Goal: Task Accomplishment & Management: Complete application form

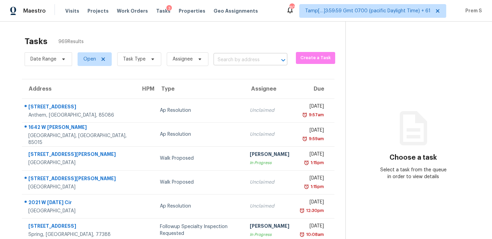
click at [264, 58] on input "text" at bounding box center [241, 60] width 55 height 11
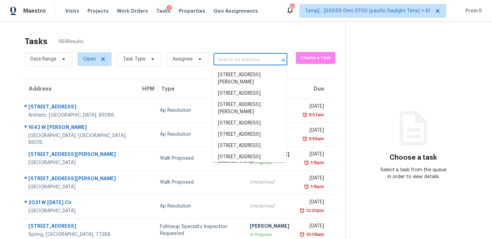
paste input "11829 104th St Largo, FL, 33773"
type input "11829 104th St Largo, FL, 33773"
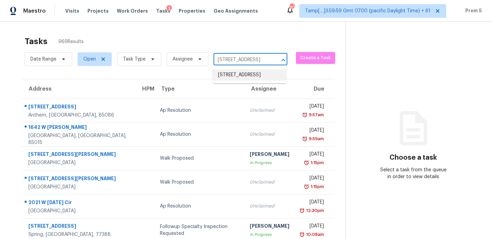
click at [255, 71] on li "11829 104th St, Largo, FL 33773" at bounding box center [250, 74] width 74 height 11
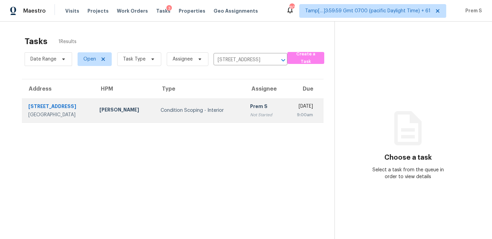
click at [250, 106] on div "Prem S" at bounding box center [264, 107] width 29 height 9
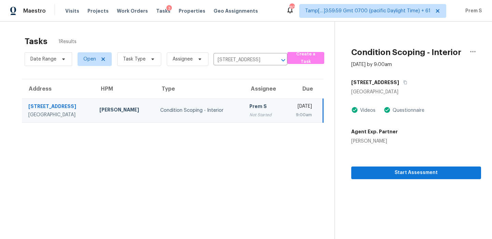
scroll to position [22, 0]
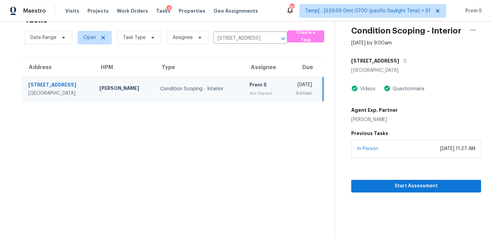
click at [412, 153] on div "In-Person August 14, 2025 at 11:27 AM" at bounding box center [417, 149] width 130 height 18
click at [407, 181] on button "Start Assessment" at bounding box center [417, 186] width 130 height 13
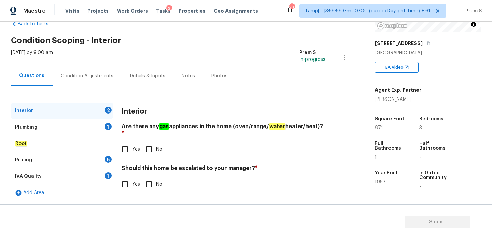
scroll to position [173, 0]
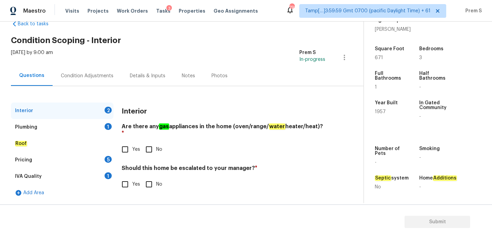
click at [153, 147] on input "No" at bounding box center [149, 149] width 14 height 14
checkbox input "true"
click at [101, 129] on div "Plumbing 1" at bounding box center [62, 127] width 103 height 16
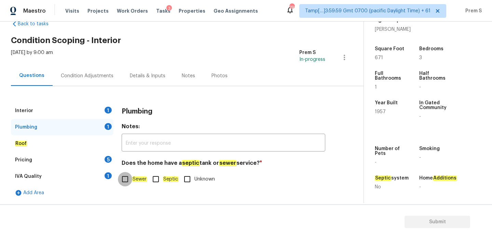
click at [130, 178] on input "Sewer" at bounding box center [125, 179] width 14 height 14
checkbox input "true"
click at [111, 160] on div "5" at bounding box center [108, 159] width 7 height 7
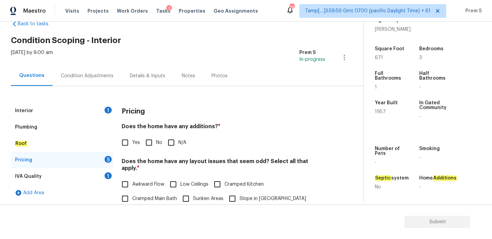
click at [133, 144] on span "Yes" at bounding box center [136, 142] width 8 height 7
click at [132, 144] on input "Yes" at bounding box center [125, 142] width 14 height 14
checkbox input "true"
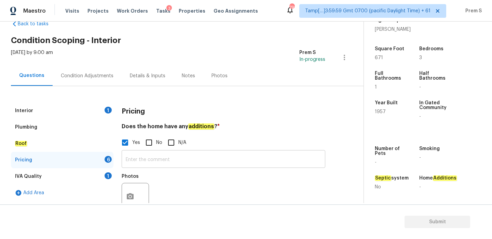
click at [144, 161] on input "text" at bounding box center [224, 160] width 204 height 16
paste input "Rear room has been converted/added on back of home next to laundry room. It’s a…"
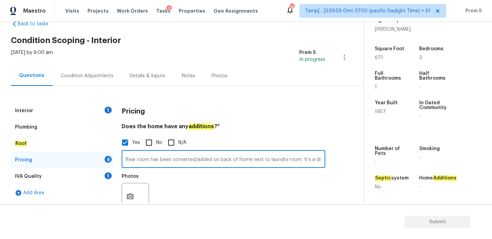
scroll to position [0, 142]
type input "Rear room has been converted/added on back of home next to laundry room. It’s a…"
click at [129, 191] on button "button" at bounding box center [130, 196] width 16 height 27
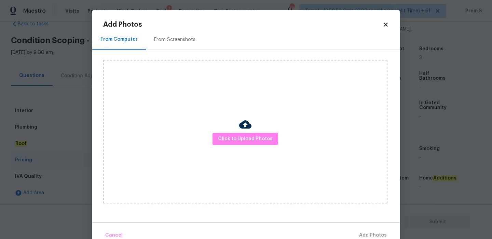
scroll to position [0, 0]
click at [217, 136] on button "Click to Upload Photos" at bounding box center [246, 139] width 66 height 13
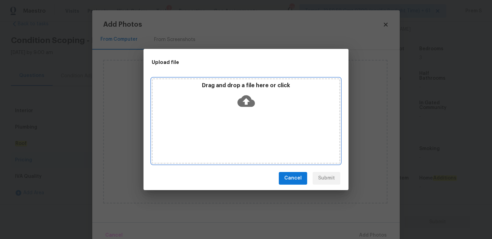
click at [245, 95] on icon at bounding box center [246, 101] width 17 height 12
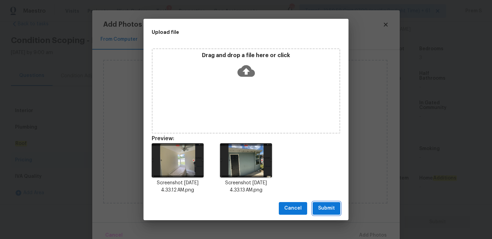
click at [332, 209] on span "Submit" at bounding box center [326, 208] width 17 height 9
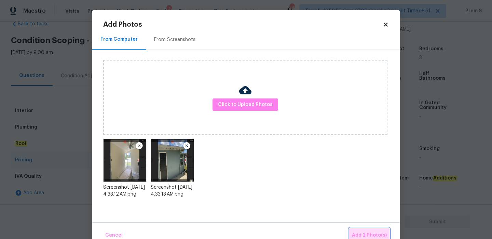
click at [367, 233] on span "Add 2 Photo(s)" at bounding box center [369, 235] width 35 height 9
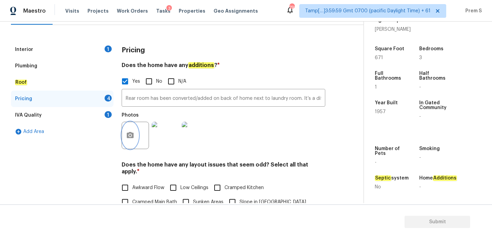
scroll to position [143, 0]
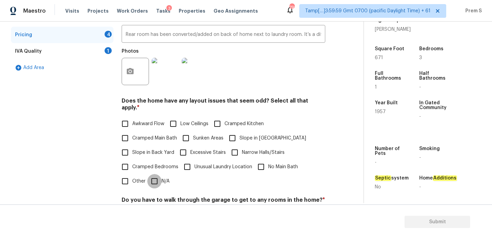
click at [151, 178] on input "N/A" at bounding box center [154, 181] width 14 height 14
checkbox input "true"
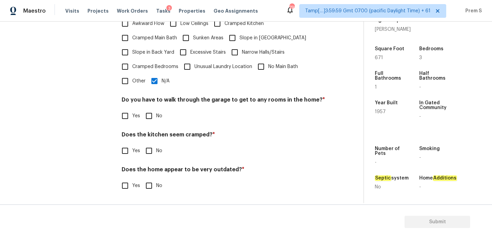
scroll to position [236, 0]
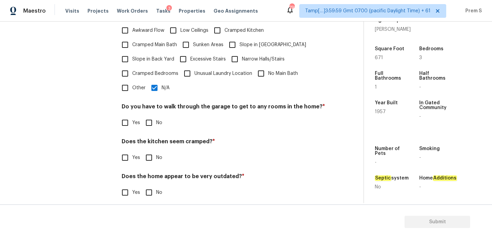
click at [149, 117] on input "No" at bounding box center [149, 123] width 14 height 14
checkbox input "true"
click at [149, 153] on input "No" at bounding box center [149, 157] width 14 height 14
checkbox input "true"
click at [149, 186] on input "No" at bounding box center [149, 193] width 14 height 14
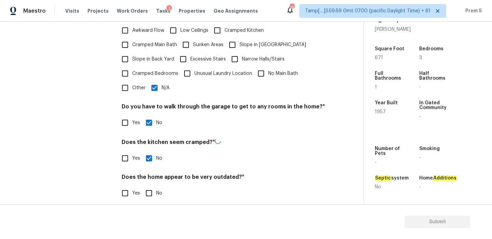
checkbox input "true"
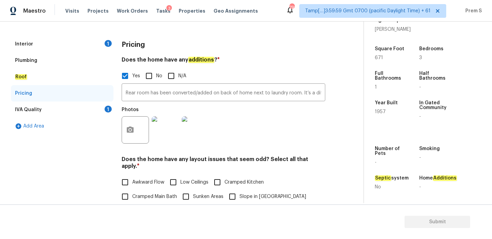
click at [106, 108] on div "1" at bounding box center [108, 109] width 7 height 7
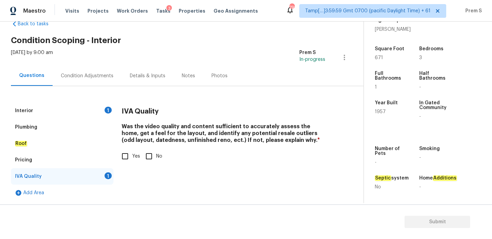
click at [127, 157] on input "Yes" at bounding box center [125, 156] width 14 height 14
checkbox input "true"
click at [100, 73] on div "Condition Adjustments" at bounding box center [87, 76] width 53 height 7
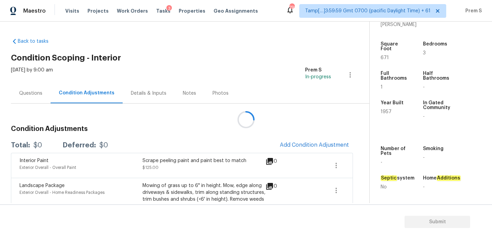
click at [277, 140] on div at bounding box center [246, 119] width 492 height 239
click at [300, 144] on div at bounding box center [246, 119] width 492 height 239
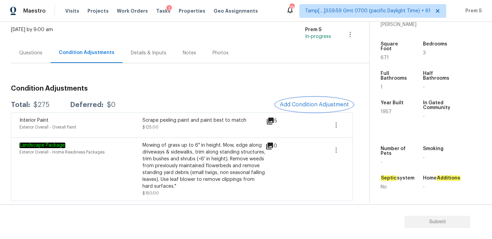
click at [315, 103] on span "Add Condition Adjustment" at bounding box center [314, 105] width 69 height 6
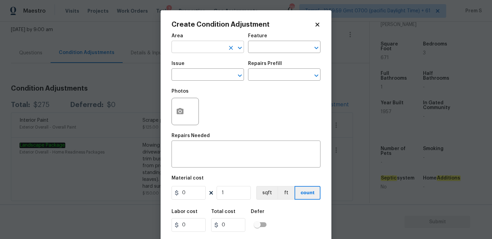
click at [207, 44] on input "text" at bounding box center [198, 47] width 53 height 11
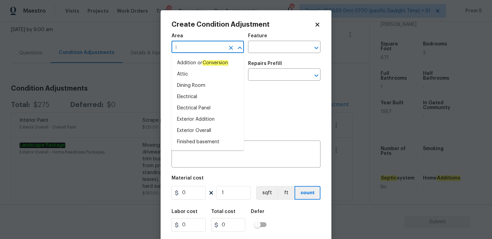
type input "in"
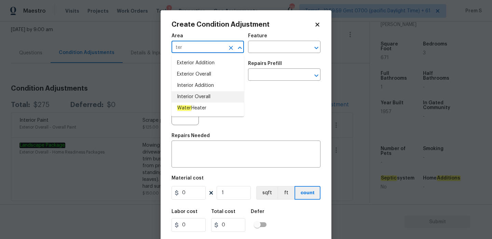
click at [207, 98] on li "Interior Overall" at bounding box center [208, 96] width 73 height 11
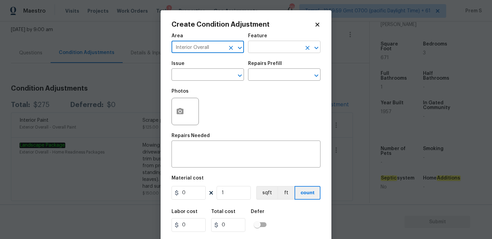
type input "Interior Overall"
click at [275, 49] on input "text" at bounding box center [274, 47] width 53 height 11
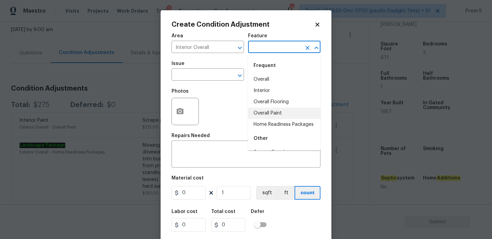
click at [277, 115] on li "Overall Paint" at bounding box center [284, 113] width 73 height 11
type input "Overall Paint"
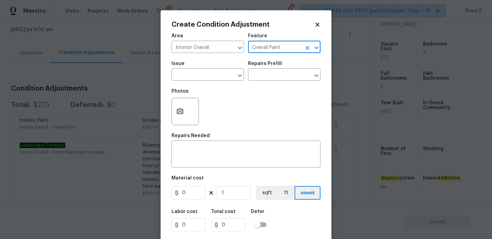
click at [222, 70] on div "Issue" at bounding box center [208, 65] width 73 height 9
click at [212, 77] on input "text" at bounding box center [198, 75] width 53 height 11
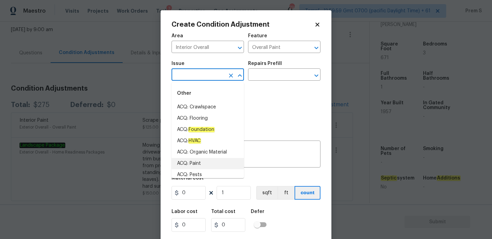
click at [200, 167] on li "ACQ: Paint" at bounding box center [208, 163] width 73 height 11
type input "ACQ: Paint"
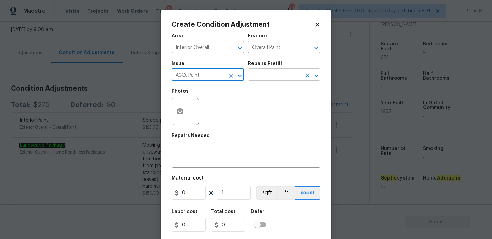
click at [280, 79] on input "text" at bounding box center [274, 75] width 53 height 11
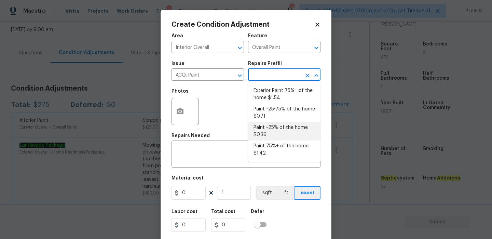
click at [277, 134] on li "Paint ~25% of the home $0.36" at bounding box center [284, 131] width 73 height 18
type input "Acquisition"
type textarea "Acquisition Scope: ~25% of the home needs interior paint"
type input "0.36"
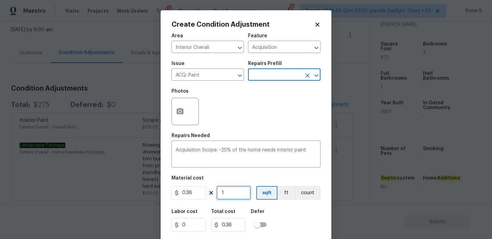
click at [230, 189] on input "1" at bounding box center [234, 193] width 34 height 14
type input "6"
type input "2.16"
type input "67"
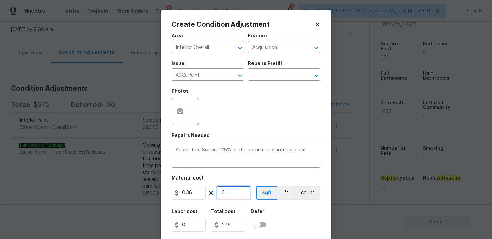
type input "24.12"
type input "671"
type input "241.56"
type input "671"
click at [287, 209] on div "Labor cost 0 Total cost 241.56 Defer" at bounding box center [246, 220] width 149 height 31
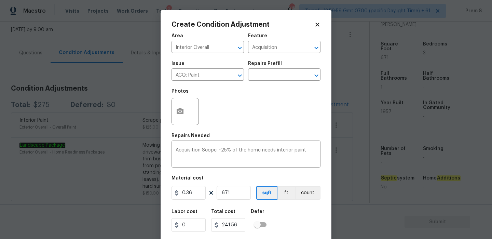
scroll to position [16, 0]
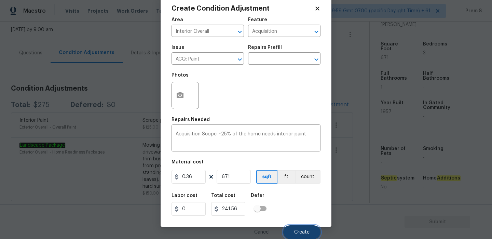
click at [302, 225] on button "Create" at bounding box center [302, 232] width 37 height 14
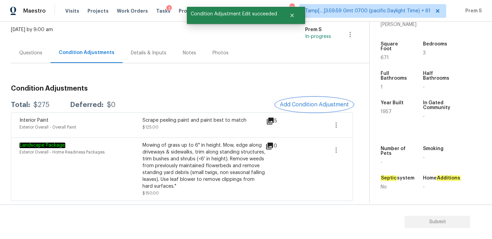
scroll to position [0, 0]
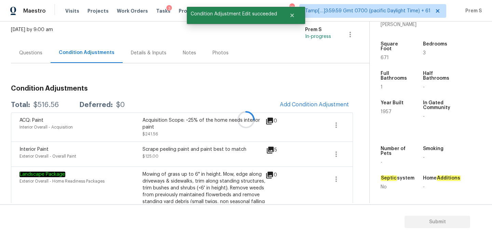
click at [312, 101] on div at bounding box center [246, 119] width 492 height 239
click at [312, 102] on span "Add Condition Adjustment" at bounding box center [314, 105] width 69 height 6
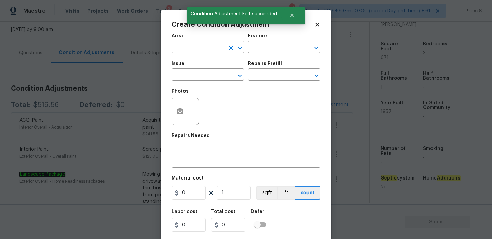
click at [209, 51] on input "text" at bounding box center [198, 47] width 53 height 11
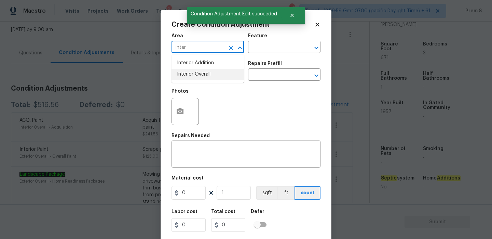
click at [216, 74] on li "Interior Overall" at bounding box center [208, 74] width 73 height 11
type input "Interior Overall"
click at [216, 74] on input "text" at bounding box center [198, 75] width 53 height 11
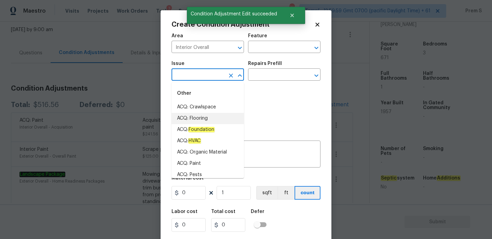
click at [206, 116] on li "ACQ: Flooring" at bounding box center [208, 118] width 73 height 11
type input "ACQ: Flooring"
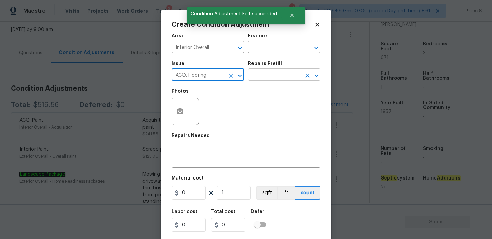
click at [270, 79] on input "text" at bounding box center [274, 75] width 53 height 11
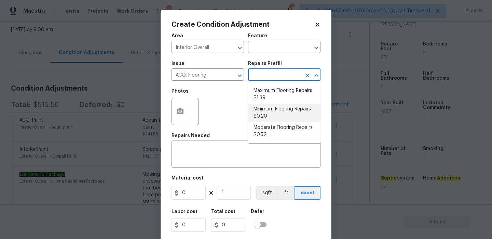
click at [267, 117] on li "Minimum Flooring Repairs $0.20" at bounding box center [284, 113] width 73 height 18
type input "Acquisition"
type textarea "Acquisition Scope: Minimum flooring repairs"
type input "0.2"
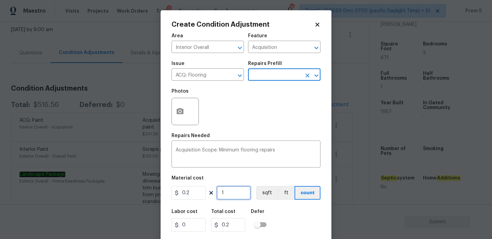
click at [227, 193] on input "1" at bounding box center [234, 193] width 34 height 14
type input "6"
type input "1.2"
type input "67"
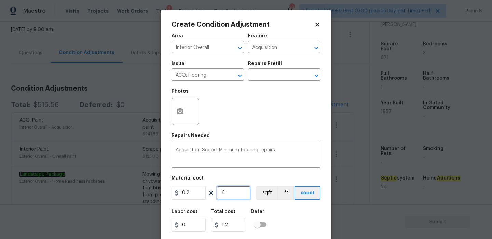
type input "13.4"
type input "671"
type input "134.2"
type input "671"
click at [293, 219] on div "Labor cost 0 Total cost 134.2 Defer" at bounding box center [246, 220] width 149 height 31
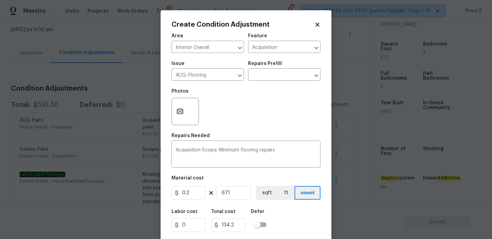
scroll to position [16, 0]
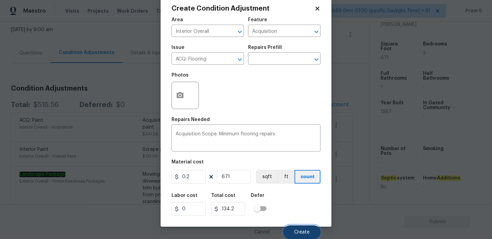
click at [295, 237] on button "Create" at bounding box center [302, 232] width 37 height 14
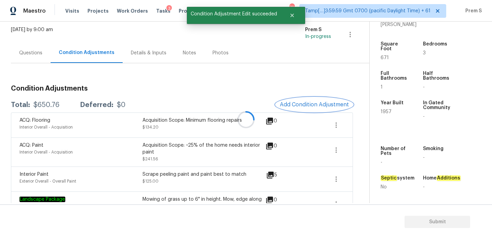
scroll to position [0, 0]
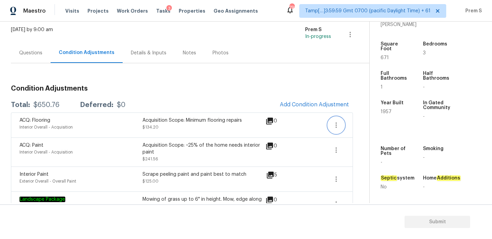
click at [338, 125] on icon "button" at bounding box center [336, 125] width 8 height 8
click at [357, 122] on div "Edit" at bounding box center [375, 123] width 53 height 7
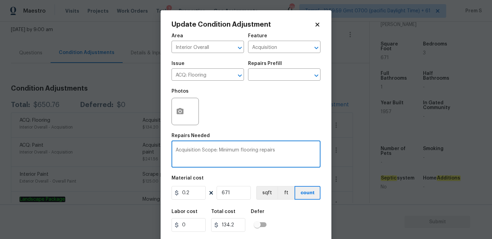
click at [291, 148] on textarea "Acquisition Scope: Minimum flooring repairs" at bounding box center [246, 155] width 141 height 14
click at [289, 150] on textarea "Acquisition Scope: Minimum flooring repairs" at bounding box center [246, 155] width 141 height 14
paste textarea "Deep, clean tile floor and replace missing tile master bedroom closet"
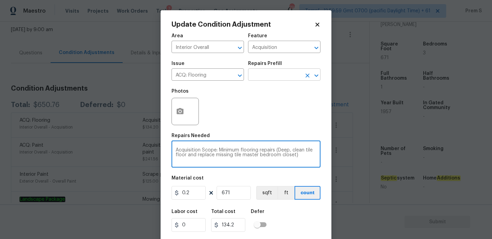
click at [317, 74] on icon "Open" at bounding box center [317, 75] width 8 height 8
drag, startPoint x: 276, startPoint y: 149, endPoint x: 306, endPoint y: 167, distance: 34.8
click at [306, 167] on div "Acquisition Scope: Minimum flooring repairs (Deep, clean tile floor and replace…" at bounding box center [246, 154] width 149 height 25
click at [317, 73] on icon "Open" at bounding box center [317, 75] width 8 height 8
type textarea "Acquisition Scope: Minimum flooring repairs"
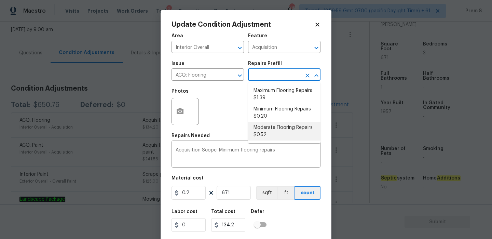
click at [259, 131] on li "Moderate Flooring Repairs $0.52" at bounding box center [284, 131] width 73 height 18
type textarea "Acquisition Scope: Moderate flooring repairs"
type input "0.52"
type input "348.92"
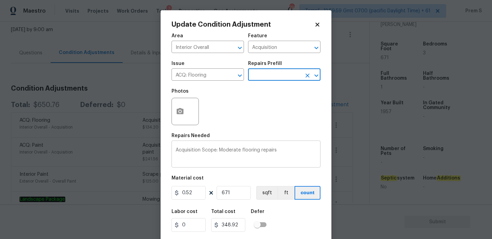
click at [286, 151] on textarea "Acquisition Scope: Moderate flooring repairs" at bounding box center [246, 155] width 141 height 14
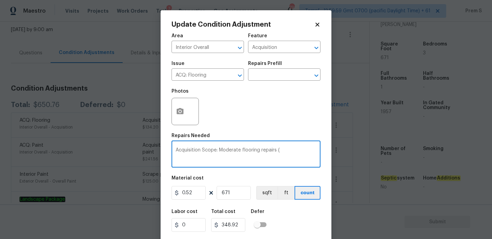
paste textarea "(Deep, clean tile floor and replace missing tile master bedroom closet)"
type textarea "Acquisition Scope: Moderate flooring repairs ((Deep, clean tile floor and repla…"
click at [293, 212] on div "Labor cost 0 Total cost 348.92 Defer" at bounding box center [246, 220] width 149 height 31
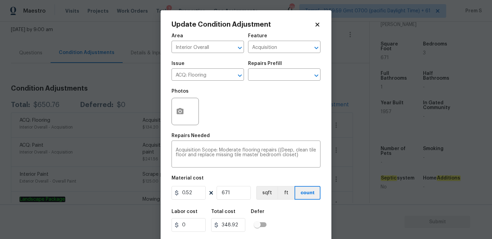
scroll to position [16, 0]
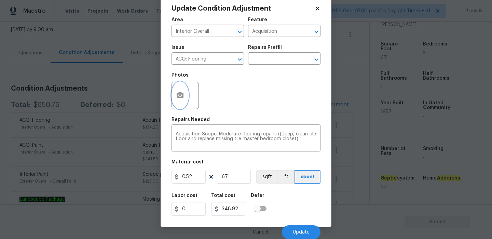
click at [182, 93] on icon "button" at bounding box center [180, 95] width 7 height 6
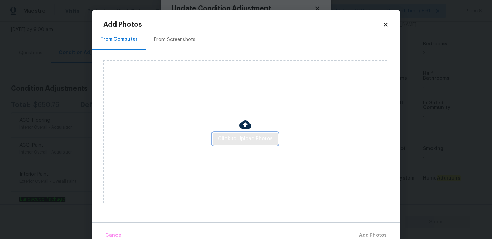
click at [240, 140] on span "Click to Upload Photos" at bounding box center [245, 139] width 55 height 9
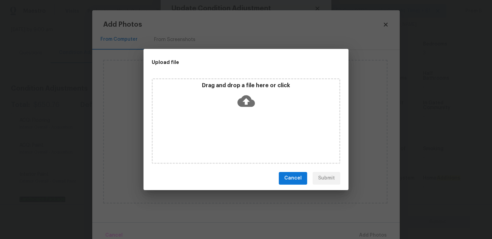
click at [243, 96] on icon at bounding box center [246, 101] width 17 height 12
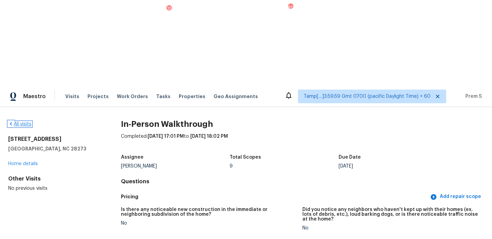
click at [28, 122] on link "All visits" at bounding box center [19, 124] width 23 height 5
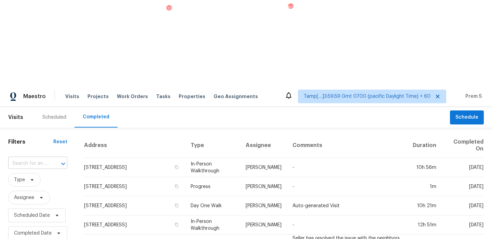
click at [35, 158] on input "text" at bounding box center [28, 163] width 40 height 11
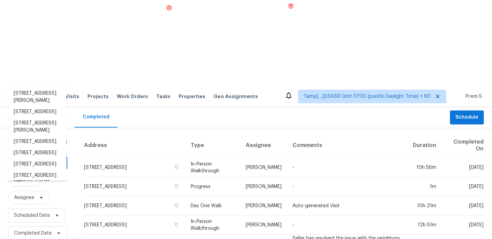
paste input "11829 104th St Largo, FL, 33773"
type input "11829 104th St Largo, FL, 33773"
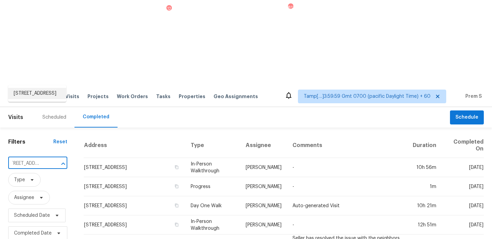
click at [37, 90] on li "11829 104th St, Largo, FL 33773" at bounding box center [37, 93] width 58 height 11
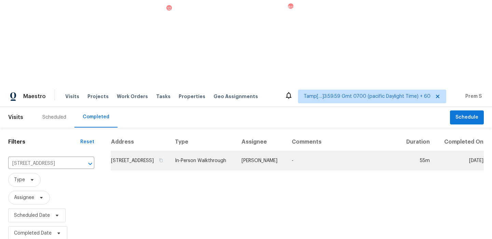
click at [153, 151] on td "11829 104th St, Largo, FL 33773" at bounding box center [140, 160] width 59 height 19
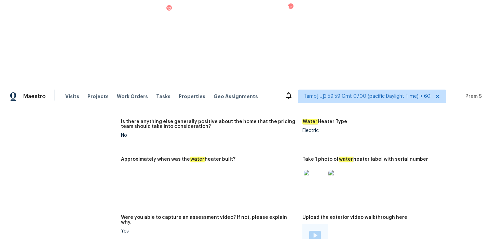
scroll to position [1185, 0]
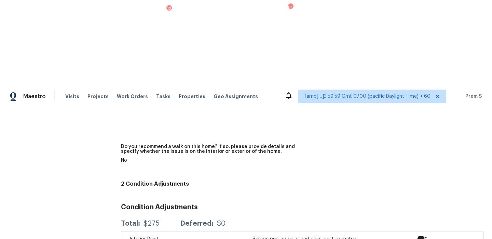
scroll to position [1330, 0]
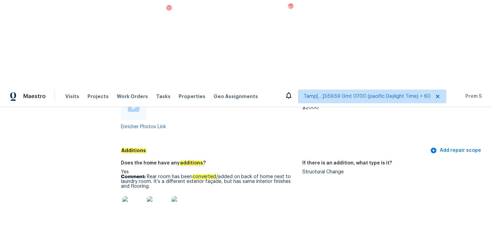
click at [136, 196] on img at bounding box center [133, 207] width 22 height 22
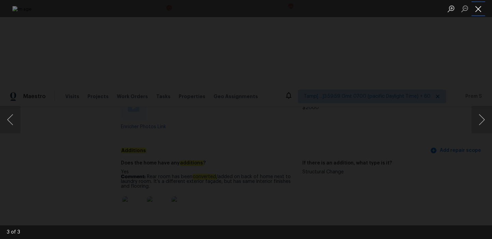
click at [482, 8] on button "Close lightbox" at bounding box center [479, 9] width 14 height 12
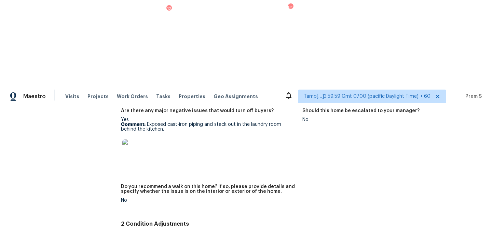
scroll to position [1223, 0]
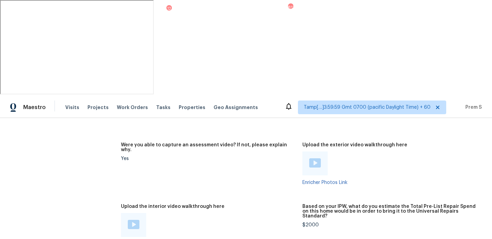
drag, startPoint x: 148, startPoint y: 186, endPoint x: 148, endPoint y: 193, distance: 7.5
drag, startPoint x: 147, startPoint y: 189, endPoint x: 147, endPoint y: 202, distance: 13.3
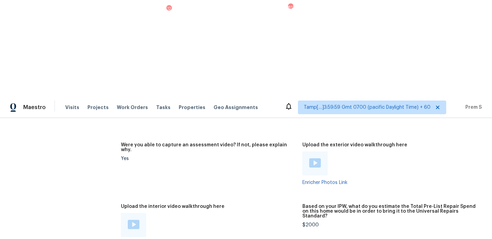
drag, startPoint x: 148, startPoint y: 188, endPoint x: 148, endPoint y: 196, distance: 7.9
copy p "Rear room has been converted /added on back of home next to laundry room. It’s …"
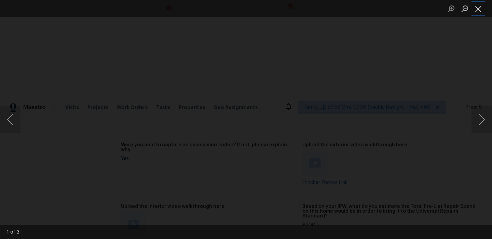
click at [480, 13] on button "Close lightbox" at bounding box center [479, 9] width 14 height 12
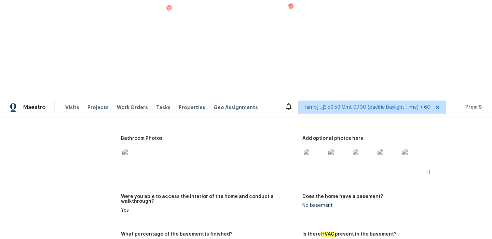
scroll to position [838, 0]
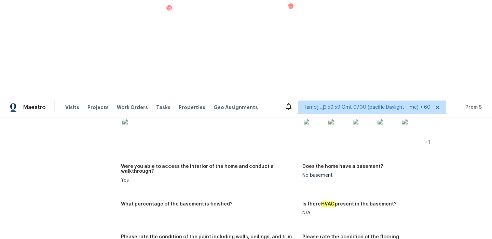
drag, startPoint x: 215, startPoint y: 187, endPoint x: 188, endPoint y: 195, distance: 28.5
copy div "Deep, clean tile floor and replace missing tile master bedroom closet"
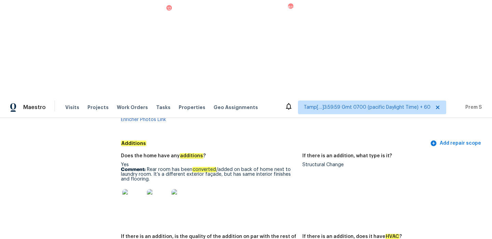
scroll to position [1287, 0]
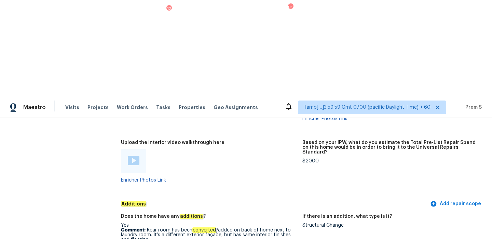
click at [318, 159] on div "$2000" at bounding box center [391, 161] width 176 height 5
copy div "$2000"
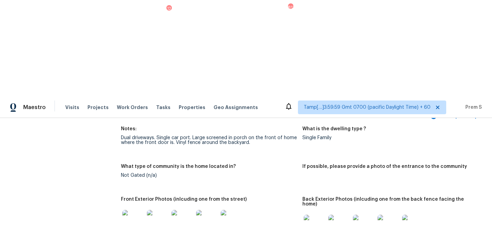
scroll to position [0, 0]
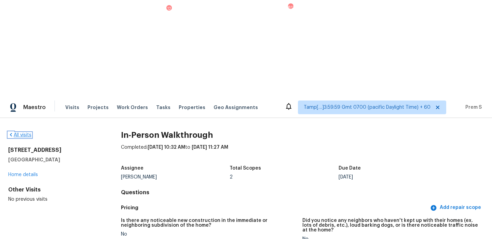
click at [24, 133] on link "All visits" at bounding box center [19, 135] width 23 height 5
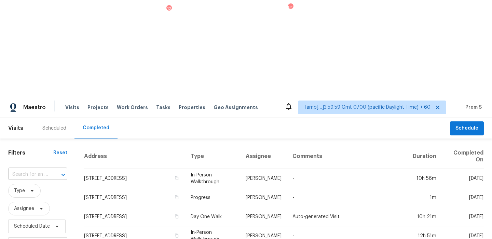
click at [48, 169] on div "​" at bounding box center [37, 174] width 59 height 11
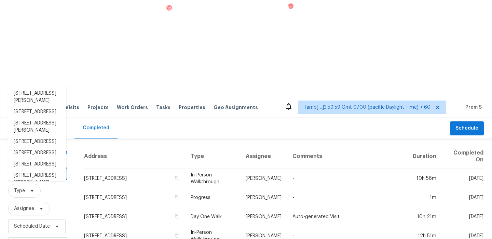
paste input "440 Folk Crest Ln, Dickinson, TX 77539"
type input "440 Folk Crest Ln, Dickinson, TX 77539"
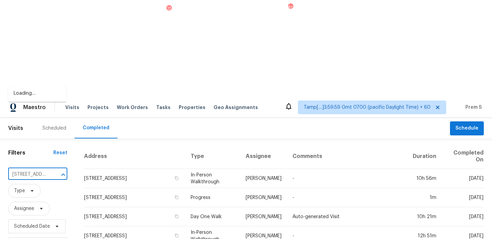
scroll to position [0, 52]
click at [29, 94] on li "440 Folk Crest Ln, Dickinson, TX 77539" at bounding box center [37, 93] width 58 height 11
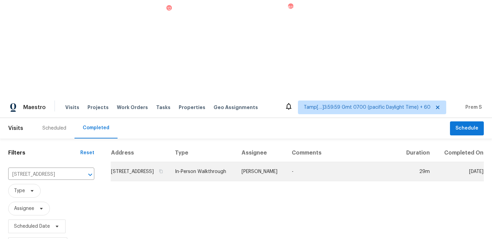
click at [142, 162] on td "440 Folk Crest Ln, Dickinson, TX 77539" at bounding box center [140, 171] width 59 height 19
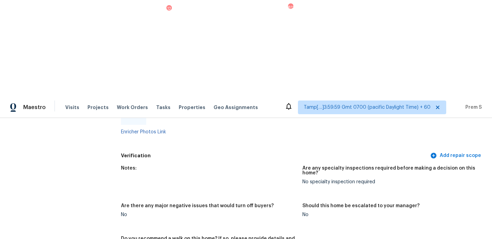
scroll to position [1198, 0]
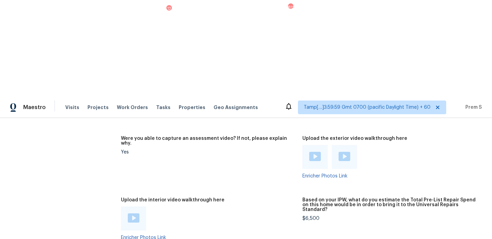
click at [135, 213] on img at bounding box center [134, 217] width 12 height 9
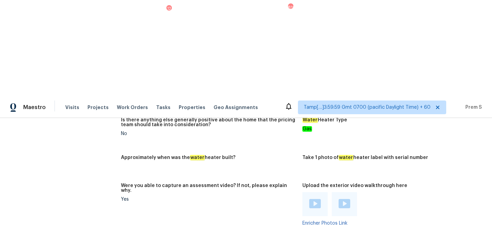
scroll to position [1208, 0]
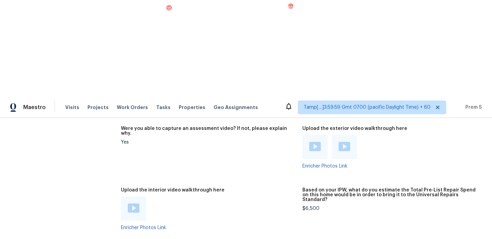
click at [307, 206] on div "$6,500" at bounding box center [391, 208] width 176 height 5
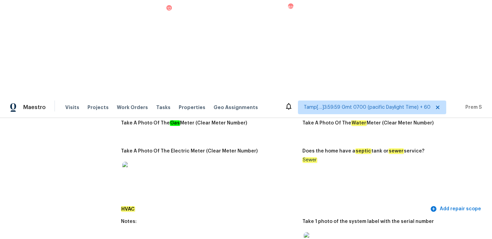
scroll to position [0, 0]
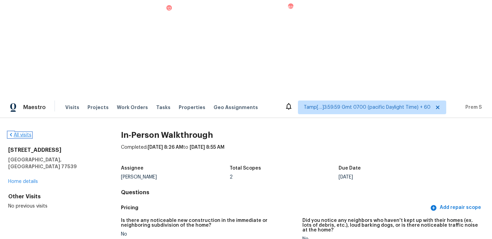
click at [24, 133] on link "All visits" at bounding box center [19, 135] width 23 height 5
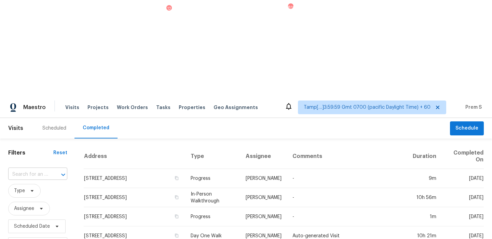
click at [30, 169] on input "text" at bounding box center [28, 174] width 40 height 11
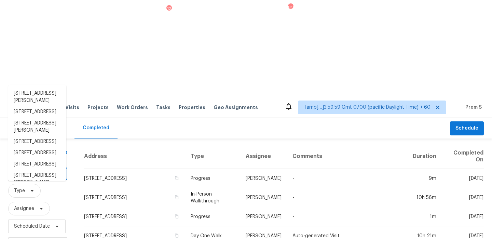
paste input "8914 Claremont Ave NE Albuquerque, NM, 87112"
type input "8914 Claremont Ave NE Albuquerque, NM, 87112"
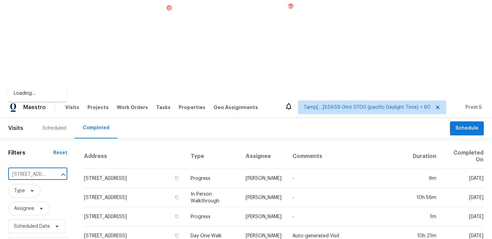
scroll to position [0, 72]
click at [31, 99] on li "8914 Claremont Ave NE, Albuquerque, NM 87112" at bounding box center [37, 93] width 58 height 11
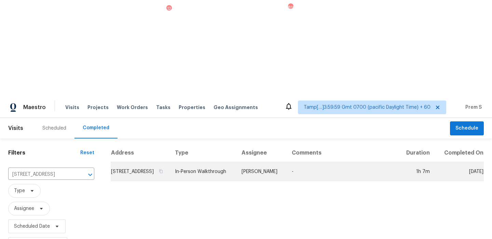
click at [155, 162] on td "8914 Claremont Ave NE, Albuquerque, NM 87112" at bounding box center [140, 171] width 59 height 19
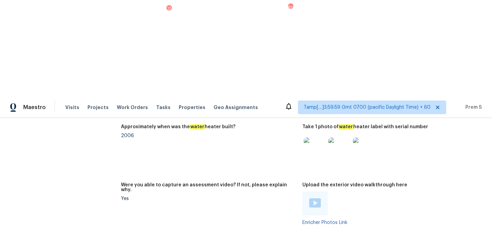
scroll to position [1408, 0]
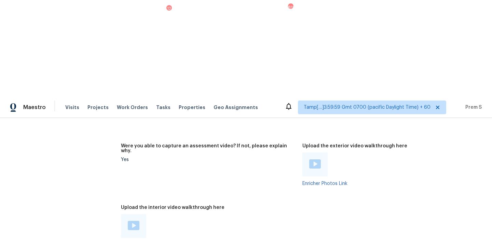
click at [133, 221] on img at bounding box center [134, 225] width 12 height 9
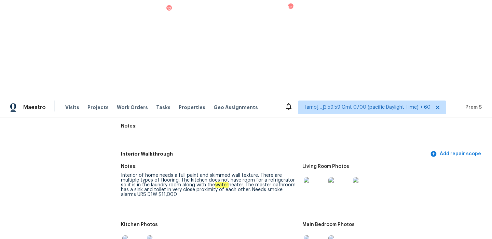
scroll to position [854, 0]
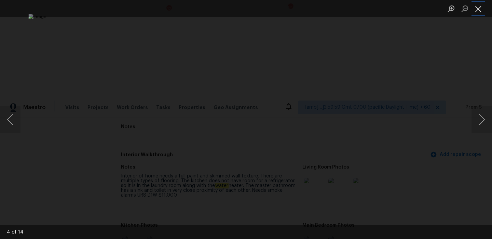
click at [481, 9] on button "Close lightbox" at bounding box center [479, 9] width 14 height 12
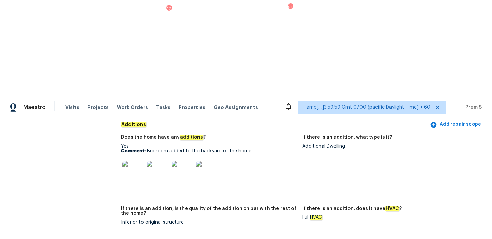
scroll to position [1502, 0]
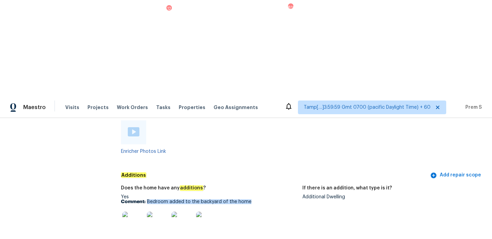
drag, startPoint x: 148, startPoint y: 95, endPoint x: 252, endPoint y: 93, distance: 104.0
click at [252, 199] on p "Comment: Bedroom added to the backyard of the home" at bounding box center [209, 201] width 176 height 5
copy p "Bedroom added to the backyard of the home"
click at [142, 212] on img at bounding box center [133, 223] width 22 height 22
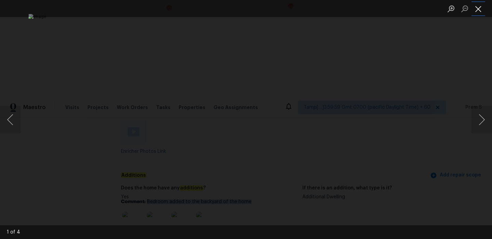
click at [478, 8] on button "Close lightbox" at bounding box center [479, 9] width 14 height 12
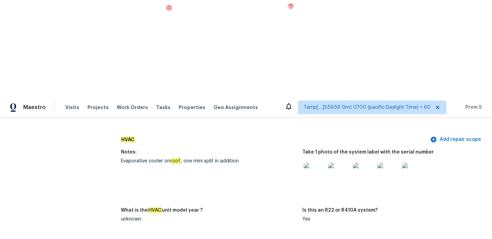
scroll to position [661, 0]
click at [315, 163] on img at bounding box center [315, 174] width 22 height 22
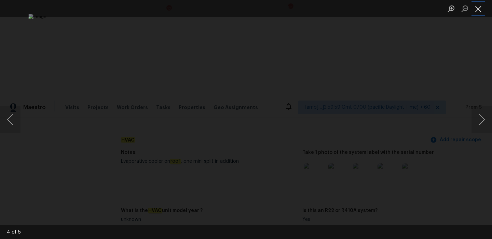
click at [479, 9] on button "Close lightbox" at bounding box center [479, 9] width 14 height 12
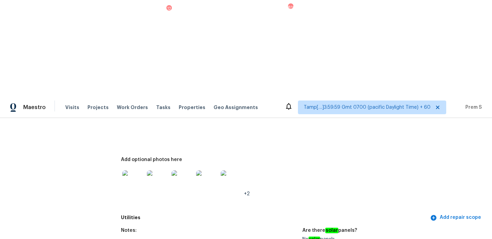
scroll to position [346, 0]
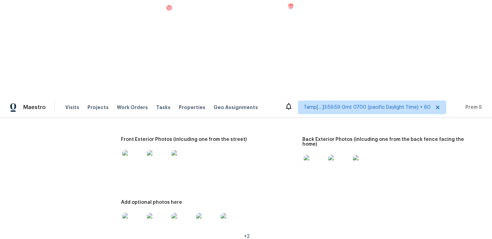
click at [139, 150] on img at bounding box center [133, 161] width 22 height 22
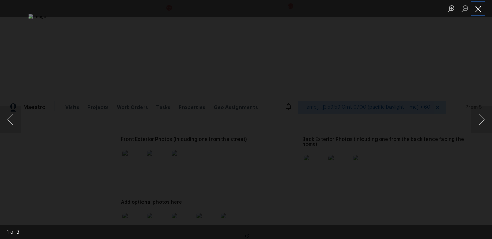
click at [481, 7] on button "Close lightbox" at bounding box center [479, 9] width 14 height 12
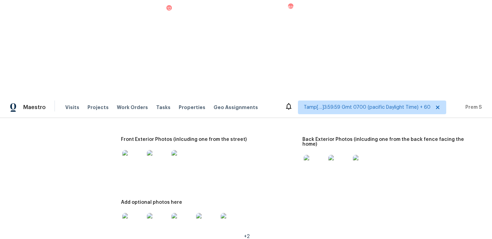
click at [318, 155] on img at bounding box center [315, 166] width 22 height 22
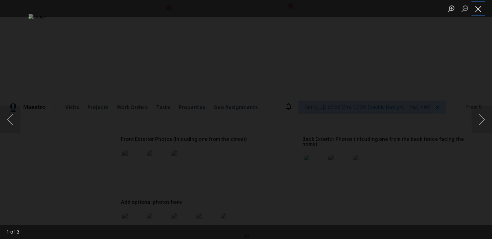
click at [480, 9] on button "Close lightbox" at bounding box center [479, 9] width 14 height 12
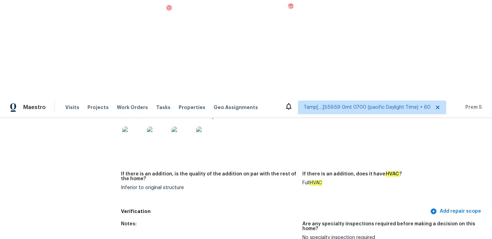
scroll to position [0, 0]
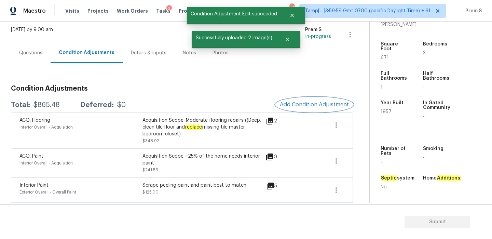
click at [316, 103] on span "Add Condition Adjustment" at bounding box center [314, 105] width 69 height 6
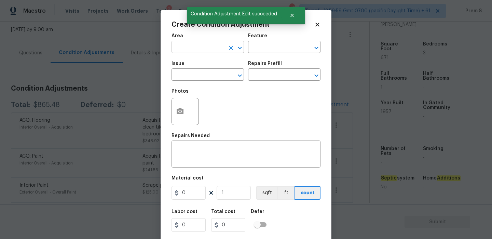
click at [186, 50] on input "text" at bounding box center [198, 47] width 53 height 11
click at [180, 64] on em "HVAC" at bounding box center [183, 62] width 13 height 5
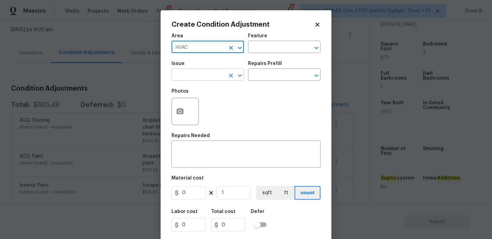
type input "HVAC"
click at [175, 76] on input "text" at bounding box center [198, 75] width 53 height 11
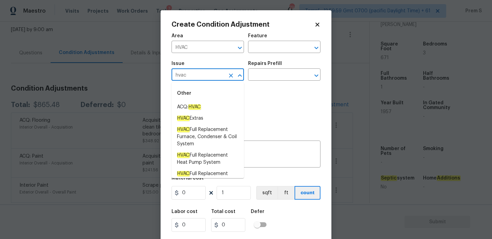
click at [184, 101] on div "Other" at bounding box center [208, 93] width 73 height 16
click at [185, 105] on span "ACQ: HVAC" at bounding box center [189, 107] width 24 height 7
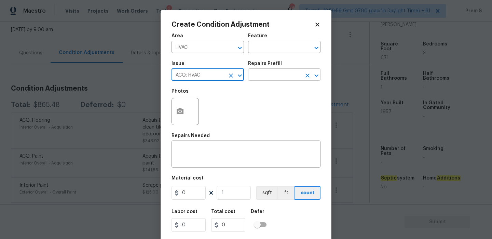
type input "ACQ: HVAC"
click at [261, 77] on input "text" at bounding box center [274, 75] width 53 height 11
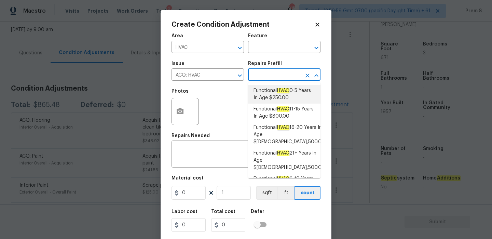
click at [284, 97] on span "Functional HVAC 0-5 Years In Age $250.00" at bounding box center [285, 94] width 62 height 14
type input "Acquisition"
type textarea "Acquisition Scope: Functional HVAC 0-5 years"
type input "250"
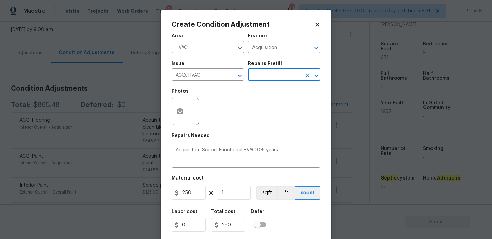
scroll to position [16, 0]
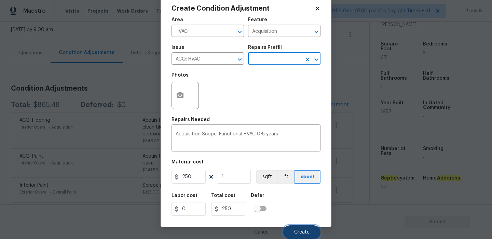
click at [293, 233] on button "Create" at bounding box center [302, 232] width 37 height 14
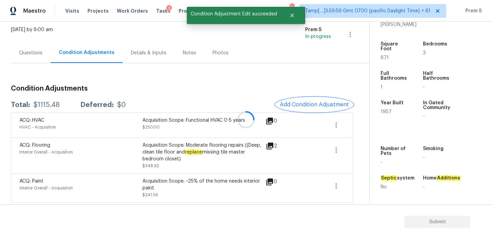
scroll to position [0, 0]
click at [320, 101] on button "Add Condition Adjustment" at bounding box center [314, 104] width 77 height 14
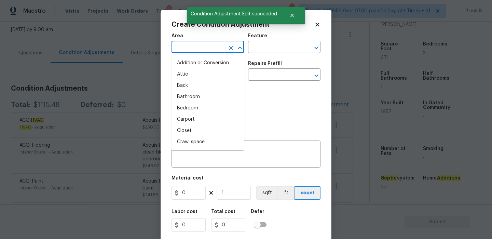
click at [215, 47] on input "text" at bounding box center [198, 47] width 53 height 11
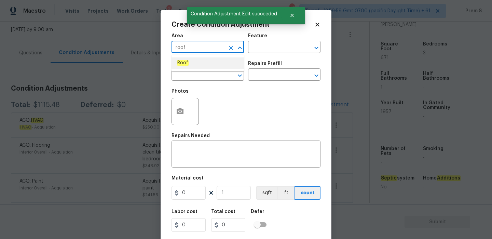
click at [216, 64] on li "Roof" at bounding box center [208, 62] width 73 height 11
type input "Roof"
click at [203, 75] on input "text" at bounding box center [198, 75] width 53 height 11
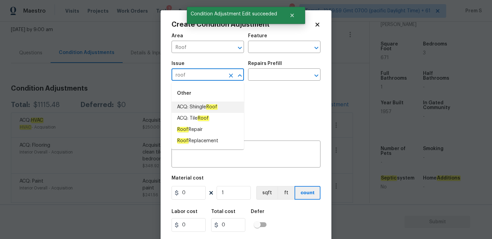
click at [220, 106] on li "ACQ: Shingle Roof" at bounding box center [208, 107] width 73 height 11
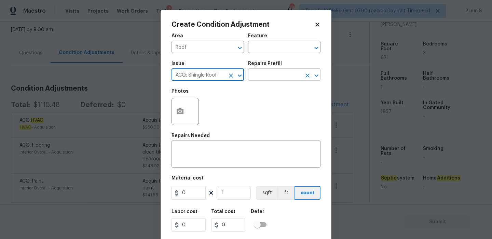
type input "ACQ: Shingle Roof"
click at [278, 74] on input "text" at bounding box center [274, 75] width 53 height 11
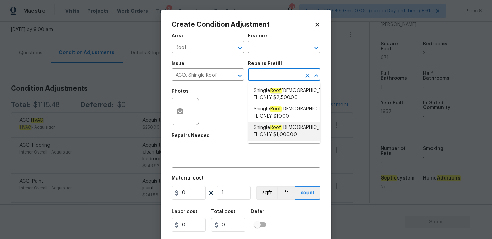
click at [293, 130] on span "Shingle Roof 5-9 Years Old FL ONLY $1,000.00" at bounding box center [293, 131] width 78 height 14
type input "Acquisition"
type textarea "Acquisition Scope (Florida Only): Shingle Roof 5-9 years in age maintenance."
type input "1000"
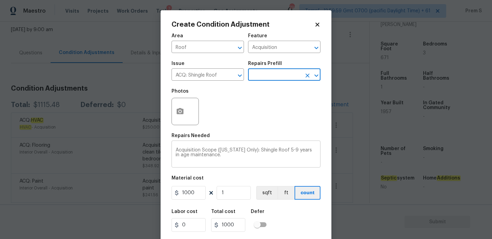
click at [282, 150] on textarea "Acquisition Scope (Florida Only): Shingle Roof 5-9 years in age maintenance." at bounding box center [246, 155] width 141 height 14
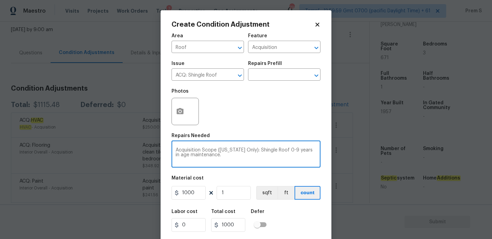
type textarea "Acquisition Scope (Florida Only): Shingle Roof 0-9 years in age maintenance."
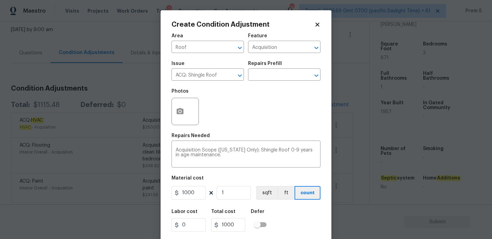
click at [323, 231] on div "Create Condition Adjustment Area Roof ​ Feature Acquisition ​ Issue ACQ: Shingl…" at bounding box center [246, 126] width 171 height 233
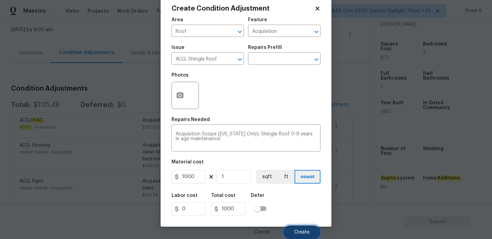
click at [315, 237] on button "Create" at bounding box center [302, 232] width 37 height 14
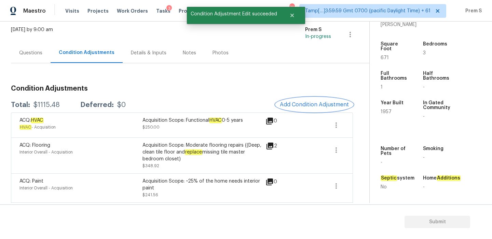
scroll to position [0, 0]
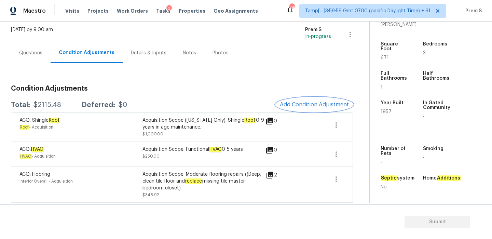
click at [304, 98] on button "Add Condition Adjustment" at bounding box center [314, 104] width 77 height 14
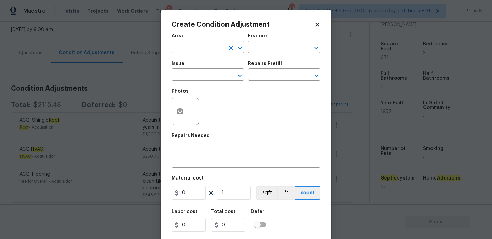
click at [209, 44] on input "text" at bounding box center [198, 47] width 53 height 11
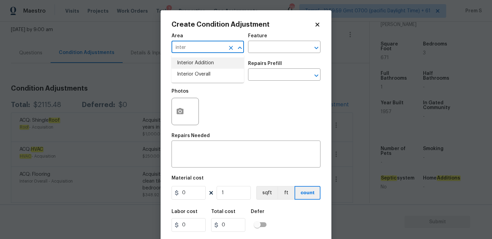
type input "inter"
click at [315, 24] on icon at bounding box center [318, 25] width 6 height 6
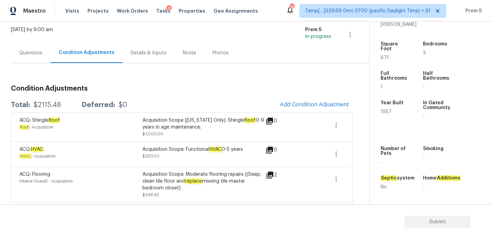
click at [44, 107] on div "$2115.48" at bounding box center [48, 105] width 28 height 7
copy div "$2115.48"
click at [39, 48] on div "Questions" at bounding box center [31, 53] width 40 height 20
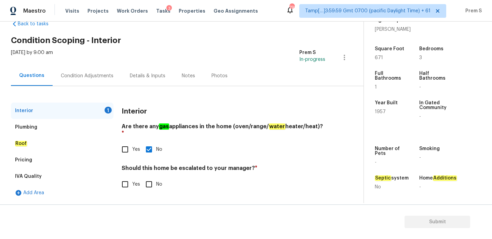
scroll to position [17, 0]
click at [126, 179] on input "Yes" at bounding box center [125, 184] width 14 height 14
checkbox input "true"
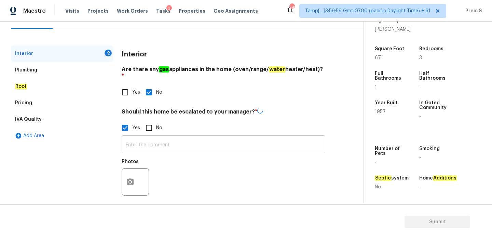
scroll to position [74, 0]
click at [163, 140] on input "text" at bounding box center [224, 145] width 204 height 16
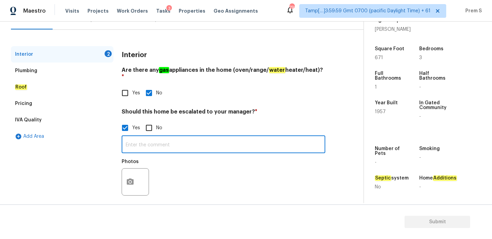
paste input "HPM Scope Adjustment is negative; please remove $XXX from scope"
click at [252, 137] on input "HPM Scope Adjustment is negative; please remove $XXX from scope" at bounding box center [224, 145] width 204 height 16
click at [249, 137] on input "HPM Scope Adjustment is negative; please remove $XXX from scope" at bounding box center [224, 145] width 204 height 16
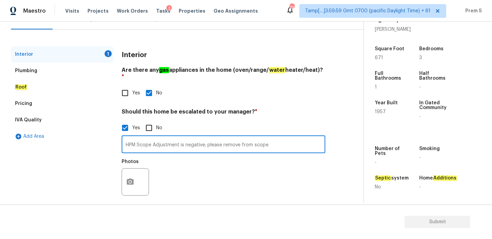
paste input "-$115"
type input "HPM Scope Adjustment is negative; please remove -$115 from scope"
click at [131, 169] on button "button" at bounding box center [130, 182] width 16 height 27
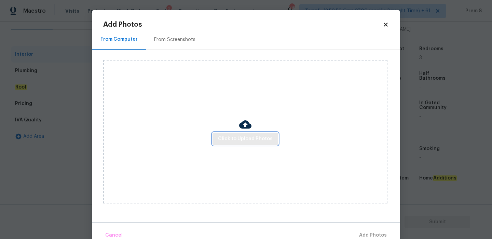
click at [247, 140] on span "Click to Upload Photos" at bounding box center [245, 139] width 55 height 9
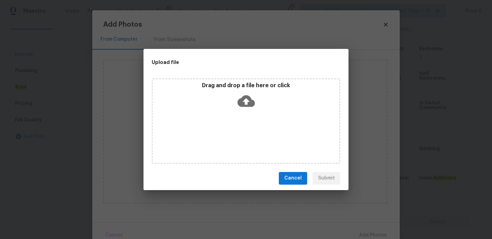
click at [247, 99] on icon at bounding box center [246, 100] width 17 height 17
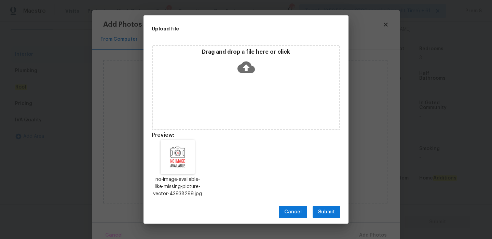
click at [329, 213] on span "Submit" at bounding box center [326, 212] width 17 height 9
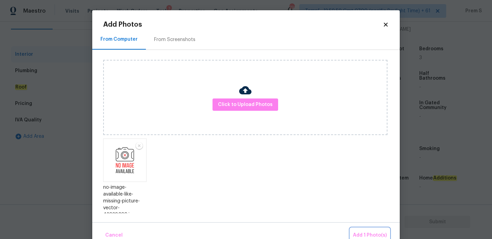
click at [360, 235] on span "Add 1 Photo(s)" at bounding box center [370, 235] width 34 height 9
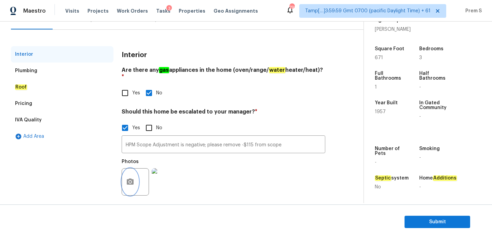
scroll to position [40, 0]
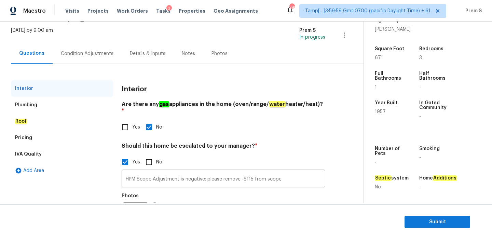
click at [80, 61] on div "Condition Adjustments" at bounding box center [87, 53] width 69 height 20
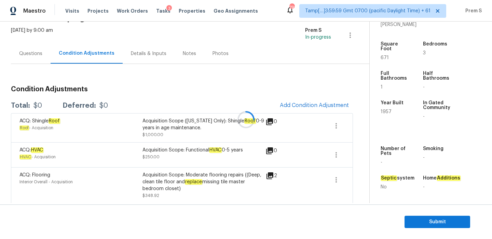
click at [307, 102] on div at bounding box center [246, 119] width 492 height 239
click at [294, 105] on span "Add Condition Adjustment" at bounding box center [314, 105] width 69 height 6
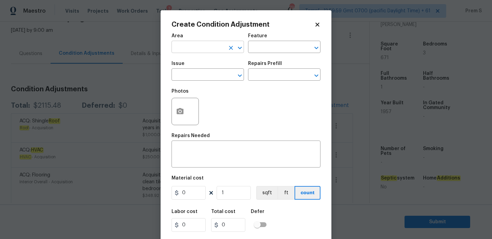
click at [188, 47] on input "text" at bounding box center [198, 47] width 53 height 11
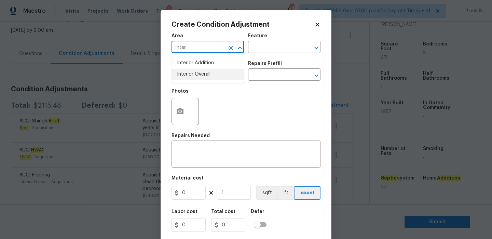
click at [186, 75] on li "Interior Overall" at bounding box center [208, 74] width 73 height 11
click at [189, 79] on input "text" at bounding box center [198, 75] width 53 height 11
type input "Interior Overall"
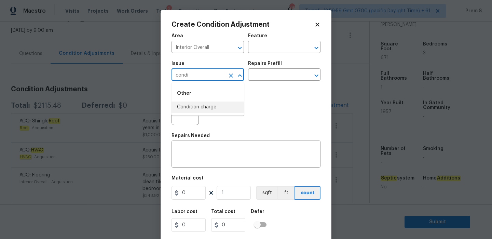
click at [225, 113] on ul "Other Condition charge" at bounding box center [208, 98] width 73 height 33
click at [228, 109] on li "Condition charge" at bounding box center [208, 107] width 73 height 11
type input "Condition charge"
click at [290, 76] on input "text" at bounding box center [274, 75] width 53 height 11
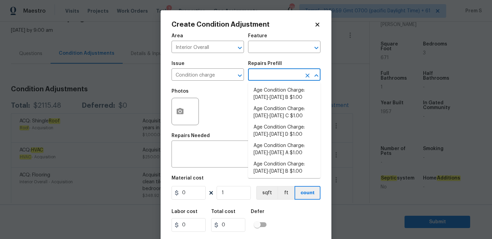
scroll to position [235, 0]
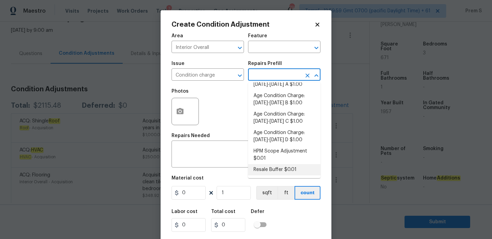
click at [276, 171] on li "Resale Buffer $0.01" at bounding box center [284, 169] width 73 height 11
type input "Home Readiness Packages"
type textarea "Resale Buffer"
type input "0.01"
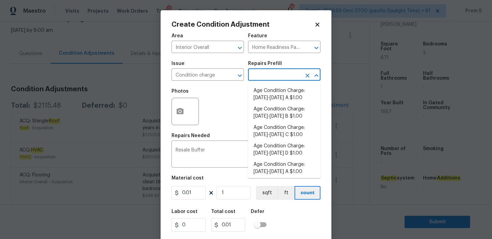
scroll to position [232, 0]
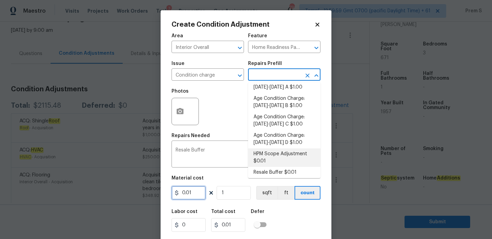
click at [197, 193] on input "0.01" at bounding box center [189, 193] width 34 height 14
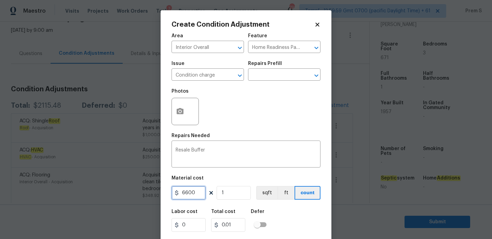
type input "6600"
click at [313, 213] on div "Labor cost 0 Total cost 0.01 Defer" at bounding box center [246, 220] width 149 height 31
type input "6600"
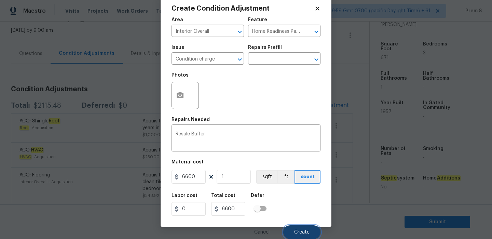
click at [298, 232] on span "Create" at bounding box center [301, 232] width 15 height 5
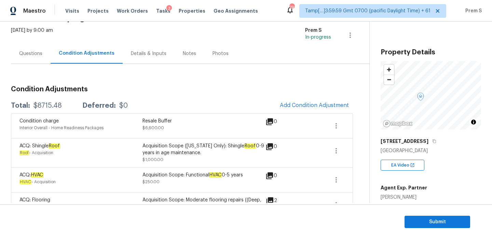
scroll to position [101, 0]
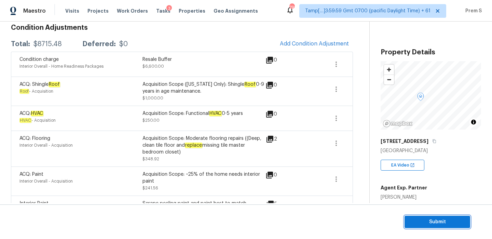
click at [424, 220] on span "Submit" at bounding box center [437, 222] width 55 height 9
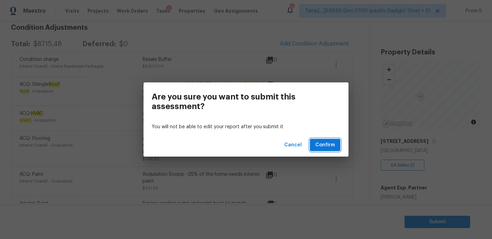
click at [327, 140] on button "Confirm" at bounding box center [325, 145] width 30 height 13
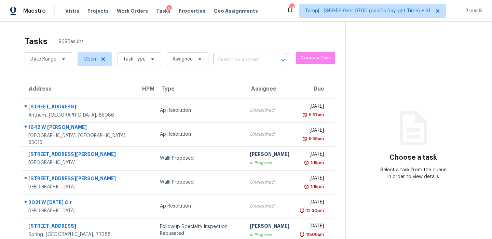
click at [263, 54] on div "Date Range Open Task Type Assignee ​" at bounding box center [156, 59] width 263 height 18
click at [258, 58] on input "text" at bounding box center [241, 60] width 55 height 11
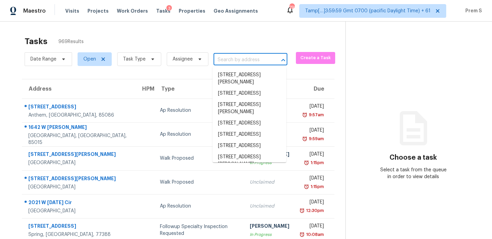
paste input "QEBNCX7PDNGC"
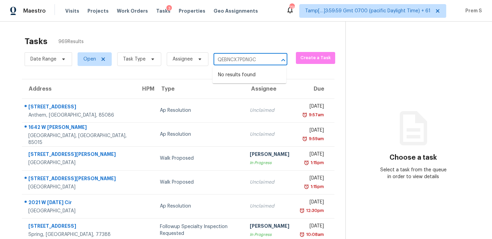
type input "QEBNCX7PDNGC"
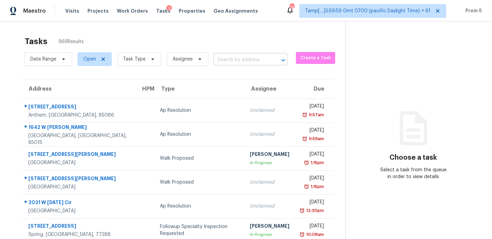
click at [243, 63] on input "text" at bounding box center [241, 60] width 55 height 11
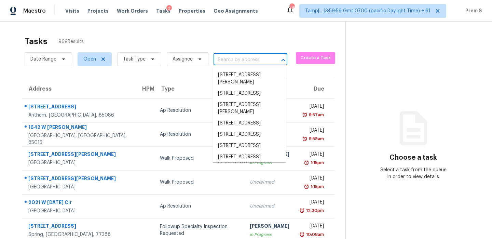
paste input "440 Folk Crest Ln, Dickinson, TX 77539"
type input "440 Folk Crest Ln, Dickinson, TX 77539"
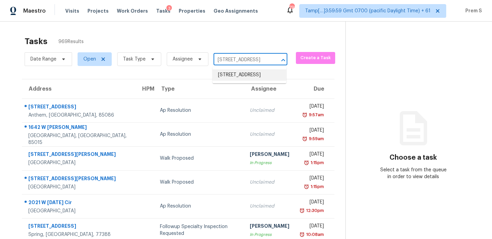
click at [242, 74] on li "440 Folk Crest Ln, Dickinson, TX 77539" at bounding box center [250, 74] width 74 height 11
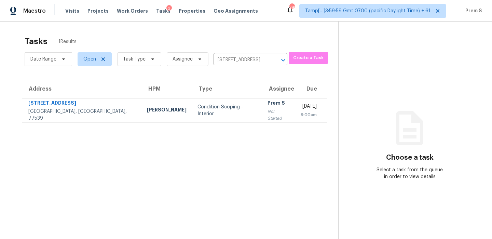
click at [268, 108] on div "Prem S" at bounding box center [279, 104] width 22 height 9
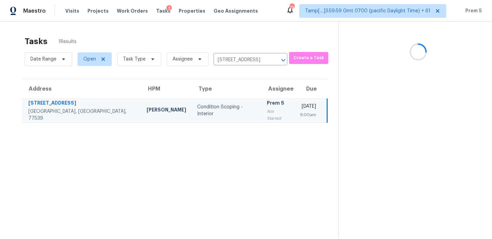
scroll to position [22, 0]
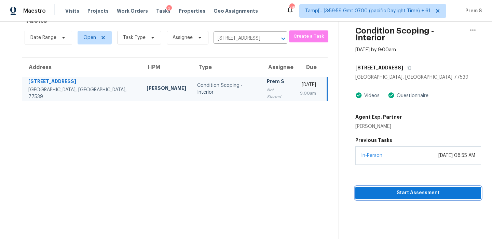
click at [398, 189] on span "Start Assessment" at bounding box center [418, 193] width 115 height 9
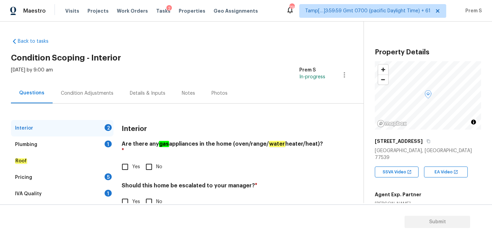
click at [130, 167] on input "Yes" at bounding box center [125, 167] width 14 height 14
checkbox input "true"
click at [150, 197] on input "No" at bounding box center [149, 202] width 14 height 14
checkbox input "true"
click at [110, 145] on div "1" at bounding box center [108, 144] width 7 height 7
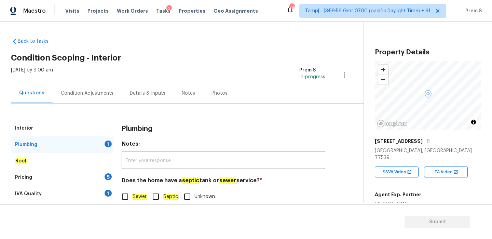
click at [134, 199] on em "Sewer" at bounding box center [139, 196] width 15 height 5
click at [132, 199] on input "Sewer" at bounding box center [125, 196] width 14 height 14
checkbox input "true"
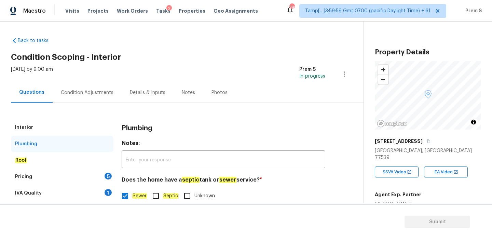
click at [111, 175] on div "5" at bounding box center [108, 176] width 7 height 7
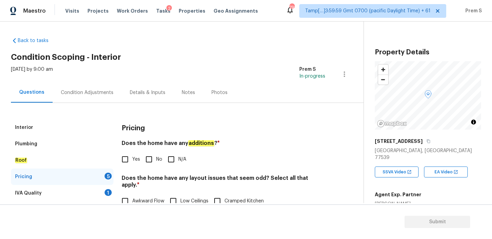
click at [156, 163] on label "No" at bounding box center [152, 159] width 21 height 14
click at [156, 163] on input "No" at bounding box center [149, 159] width 14 height 14
checkbox input "true"
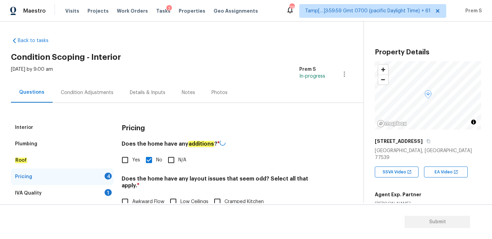
scroll to position [100, 0]
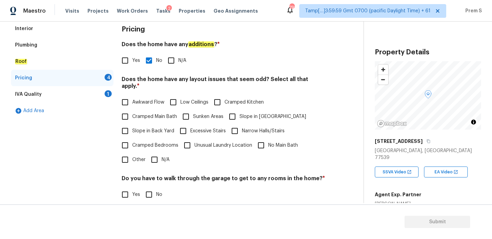
click at [148, 153] on input "N/A" at bounding box center [154, 160] width 14 height 14
checkbox input "true"
click at [150, 188] on input "No" at bounding box center [149, 195] width 14 height 14
checkbox input "true"
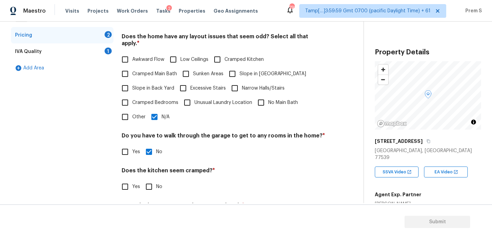
scroll to position [171, 0]
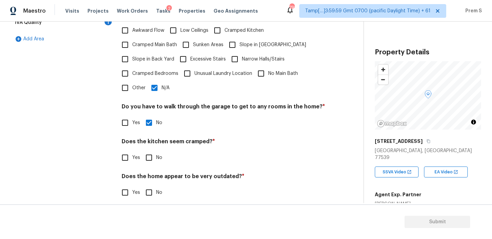
click at [152, 150] on input "No" at bounding box center [149, 157] width 14 height 14
checkbox input "true"
click at [148, 188] on input "No" at bounding box center [149, 192] width 14 height 14
checkbox input "true"
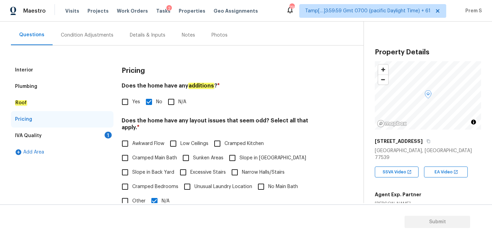
click at [114, 139] on div "Interior Plumbing Roof Pricing IVA Quality 1 Add Area Pricing Does the home hav…" at bounding box center [179, 191] width 337 height 259
click at [109, 139] on div "IVA Quality 1" at bounding box center [62, 136] width 103 height 16
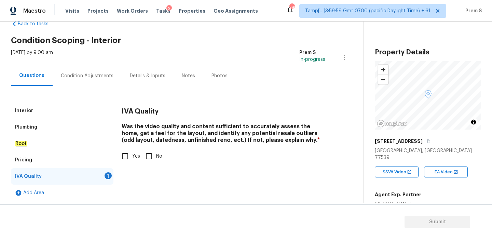
click at [128, 157] on input "Yes" at bounding box center [125, 156] width 14 height 14
checkbox input "true"
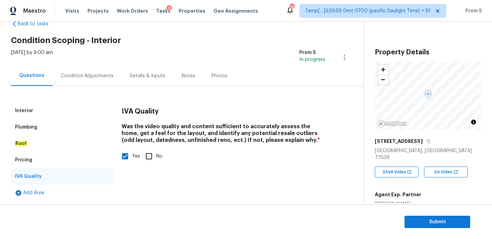
click at [104, 75] on div "Condition Adjustments" at bounding box center [87, 76] width 53 height 7
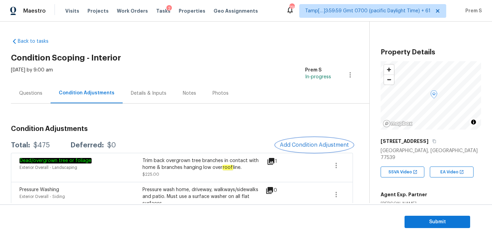
click at [322, 144] on span "Add Condition Adjustment" at bounding box center [314, 145] width 69 height 6
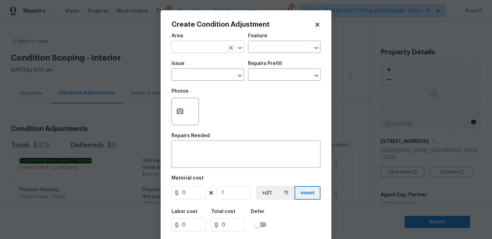
click at [199, 50] on input "text" at bounding box center [198, 47] width 53 height 11
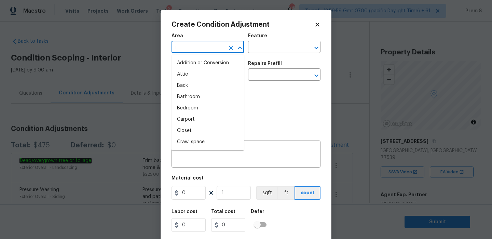
type input "in"
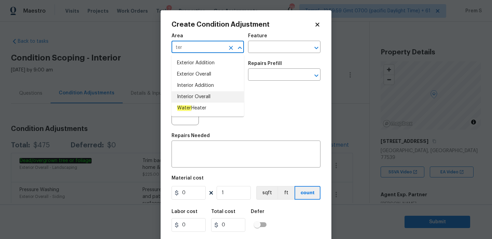
click at [200, 95] on li "Interior Overall" at bounding box center [208, 96] width 73 height 11
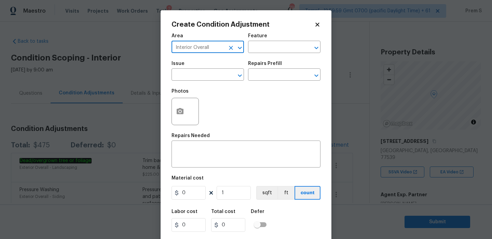
type input "Interior Overall"
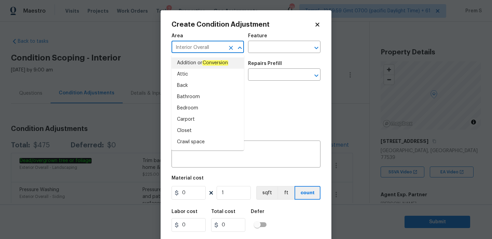
click at [259, 93] on div "Photos" at bounding box center [246, 107] width 149 height 44
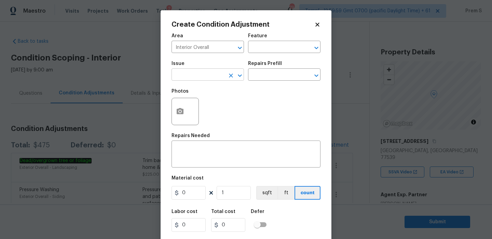
click at [215, 78] on input "text" at bounding box center [198, 75] width 53 height 11
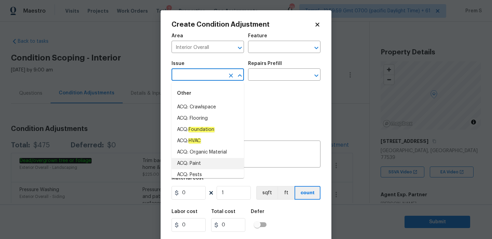
click at [206, 163] on li "ACQ: Paint" at bounding box center [208, 163] width 73 height 11
type input "ACQ: Paint"
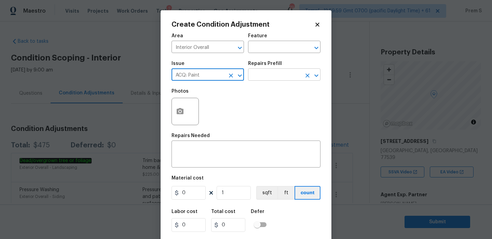
click at [280, 77] on input "text" at bounding box center [274, 75] width 53 height 11
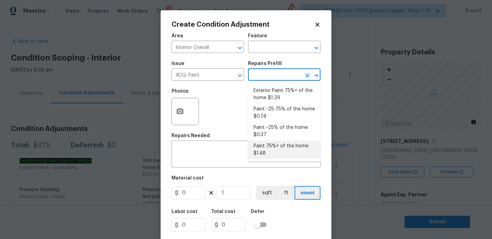
click at [269, 152] on li "Paint 75%+ of the home $1.48" at bounding box center [284, 150] width 73 height 18
type input "Acquisition"
type textarea "Acquisition Scope: 75%+ of the home will likely require interior paint"
type input "1.48"
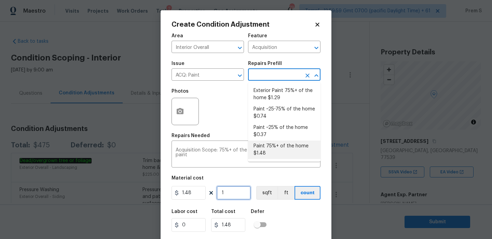
click at [233, 192] on input "1" at bounding box center [234, 193] width 34 height 14
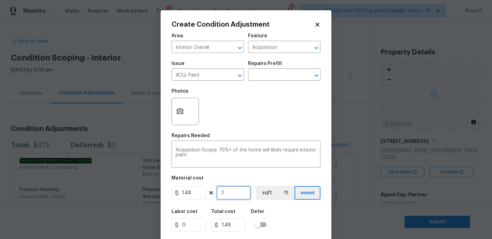
type input "14"
type input "20.72"
type input "145"
type input "214.6"
type input "1455"
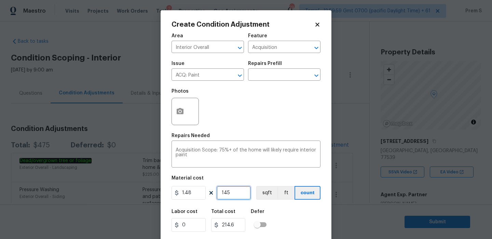
type input "2153.4"
type input "1455"
click at [175, 108] on button "button" at bounding box center [180, 111] width 16 height 27
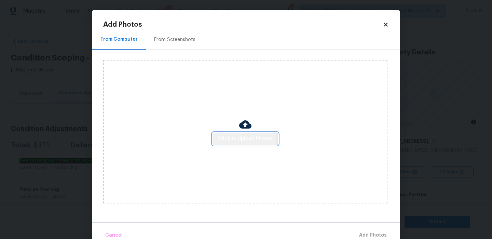
click at [243, 137] on span "Click to Upload Photos" at bounding box center [245, 139] width 55 height 9
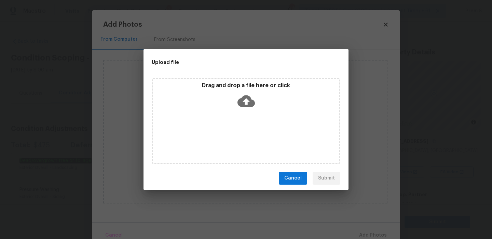
click at [248, 102] on icon at bounding box center [246, 101] width 17 height 12
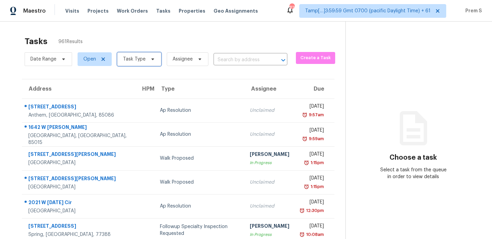
click at [137, 60] on span "Task Type" at bounding box center [134, 59] width 23 height 7
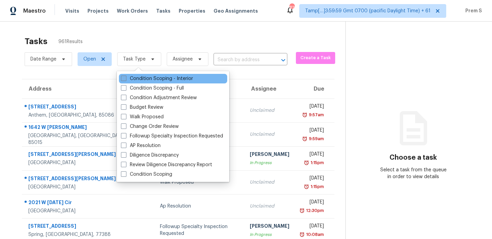
click at [127, 79] on label "Condition Scoping - Interior" at bounding box center [157, 78] width 72 height 7
click at [126, 79] on input "Condition Scoping - Interior" at bounding box center [123, 77] width 4 height 4
checkbox input "true"
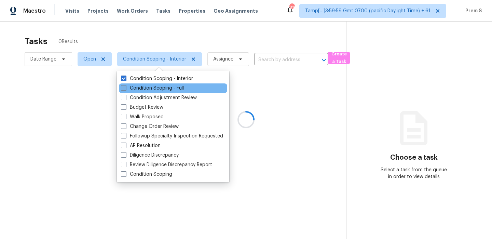
click at [124, 87] on span at bounding box center [123, 87] width 5 height 5
click at [124, 87] on input "Condition Scoping - Full" at bounding box center [123, 87] width 4 height 4
checkbox input "true"
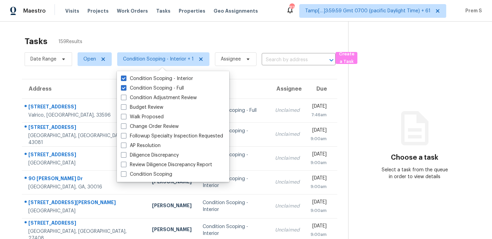
click at [418, 96] on section "Choose a task Select a task from the queue in order to view details" at bounding box center [415, 189] width 133 height 335
